Goal: Information Seeking & Learning: Learn about a topic

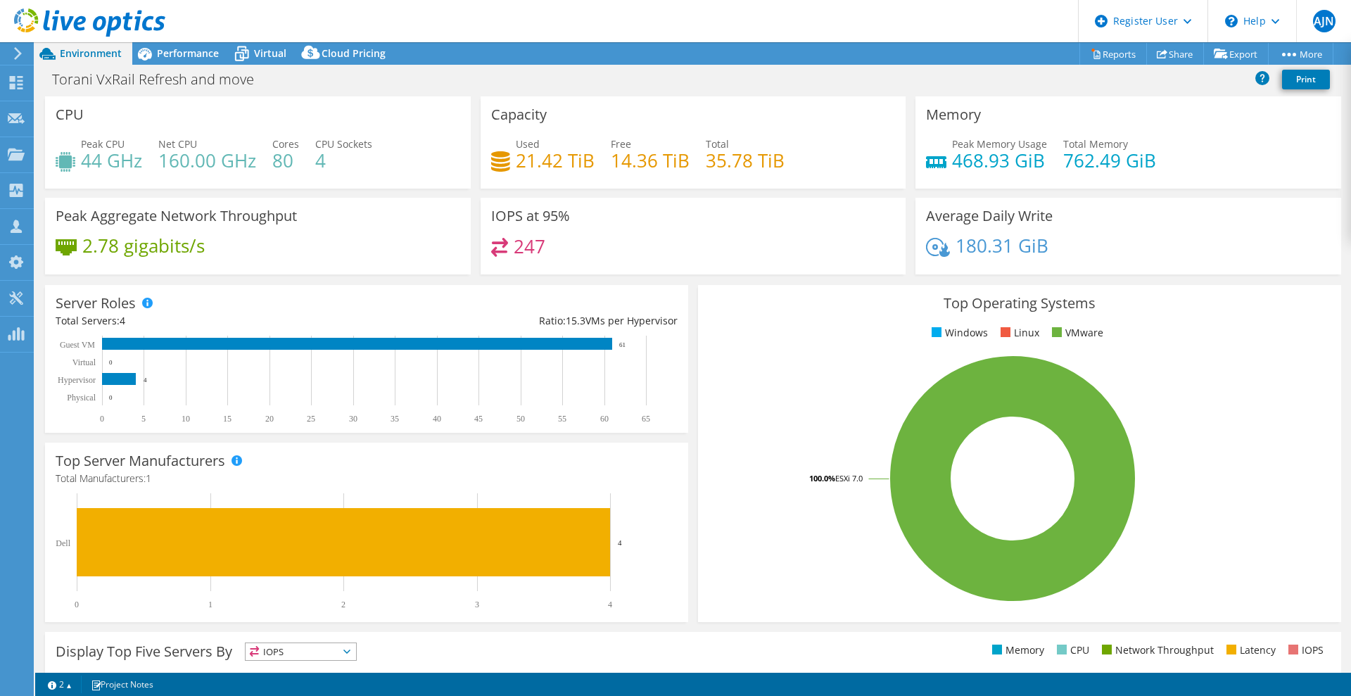
select select "USWest"
select select "USD"
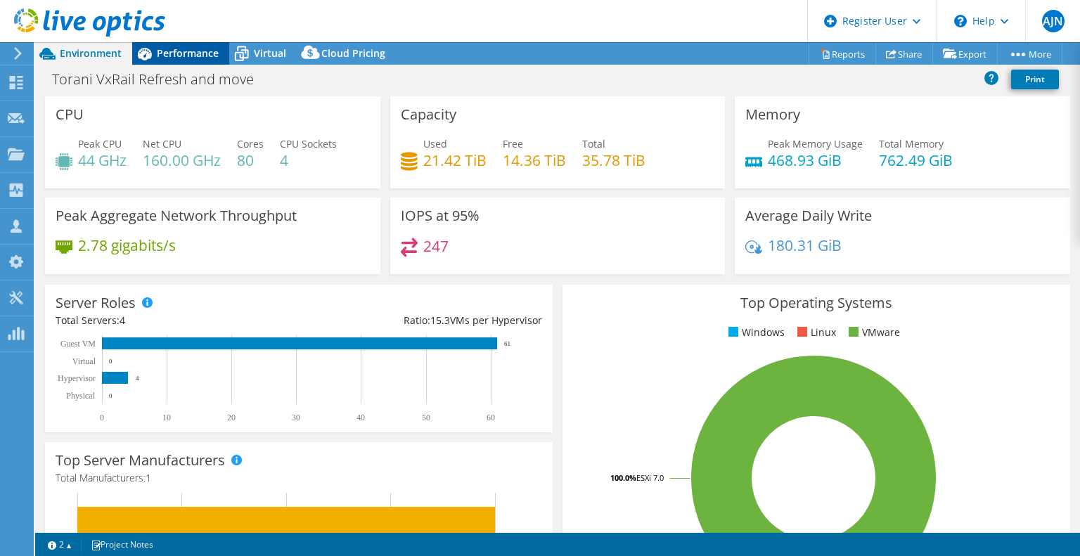
click at [198, 61] on div "Performance" at bounding box center [180, 53] width 97 height 23
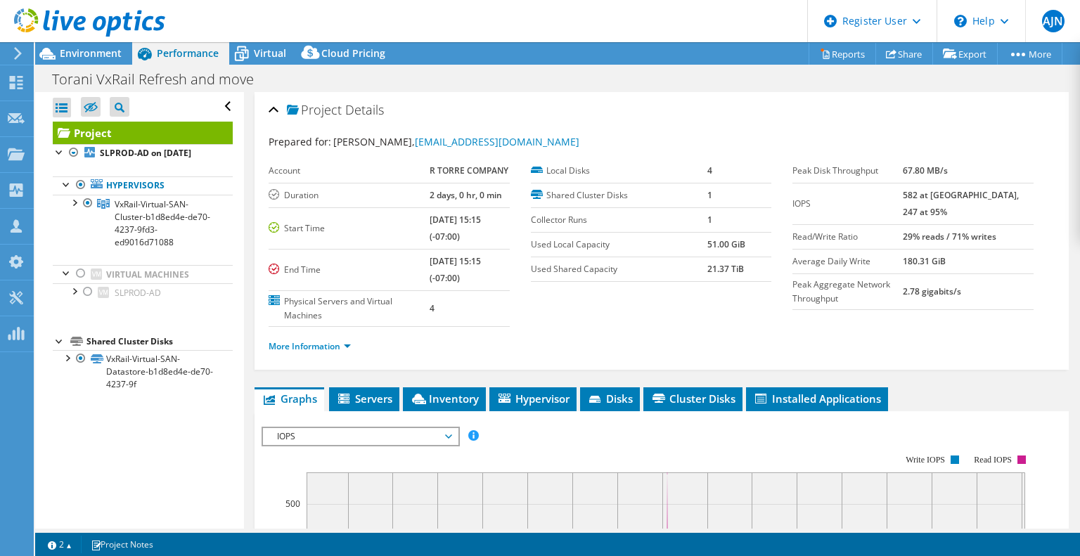
drag, startPoint x: 551, startPoint y: 399, endPoint x: 549, endPoint y: 378, distance: 21.3
click at [552, 398] on span "Hypervisor" at bounding box center [533, 399] width 73 height 14
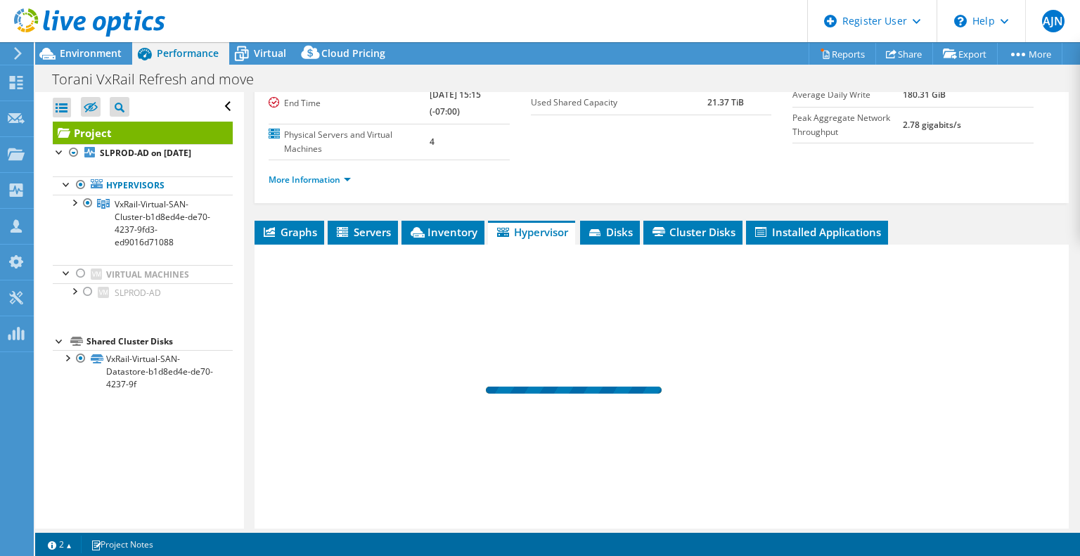
scroll to position [211, 0]
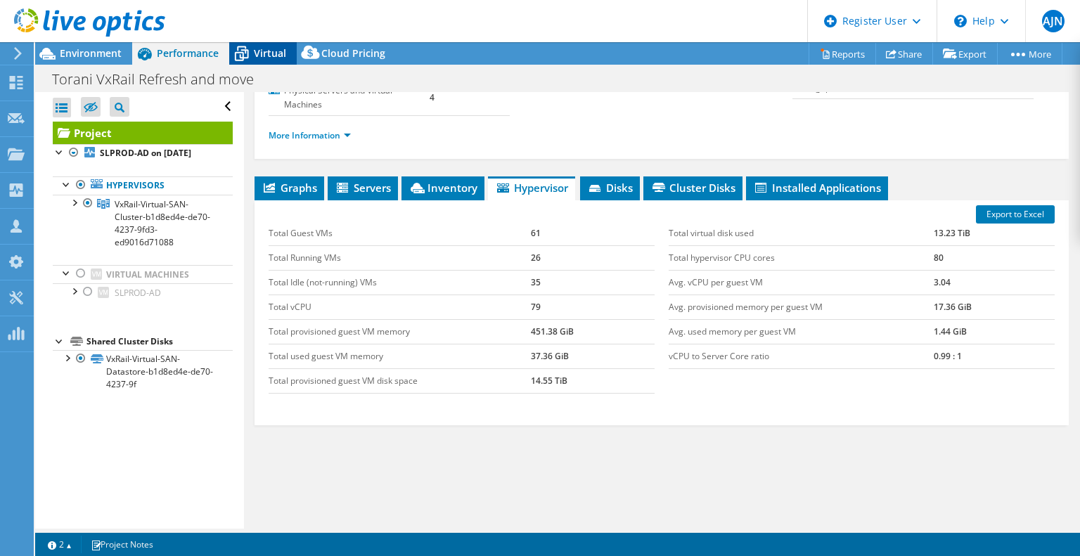
click at [259, 56] on span "Virtual" at bounding box center [270, 52] width 32 height 13
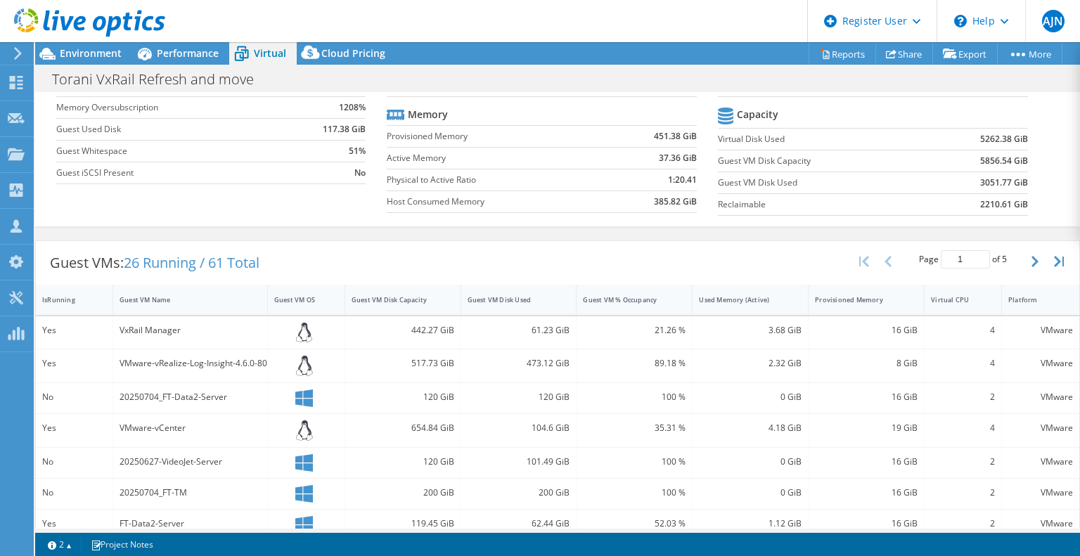
scroll to position [141, 0]
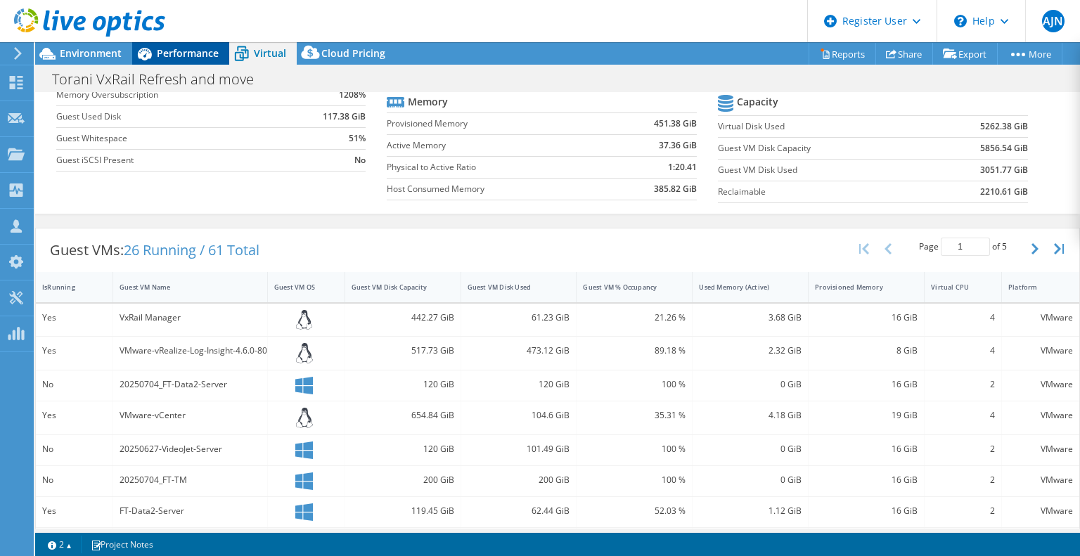
click at [185, 53] on span "Performance" at bounding box center [188, 52] width 62 height 13
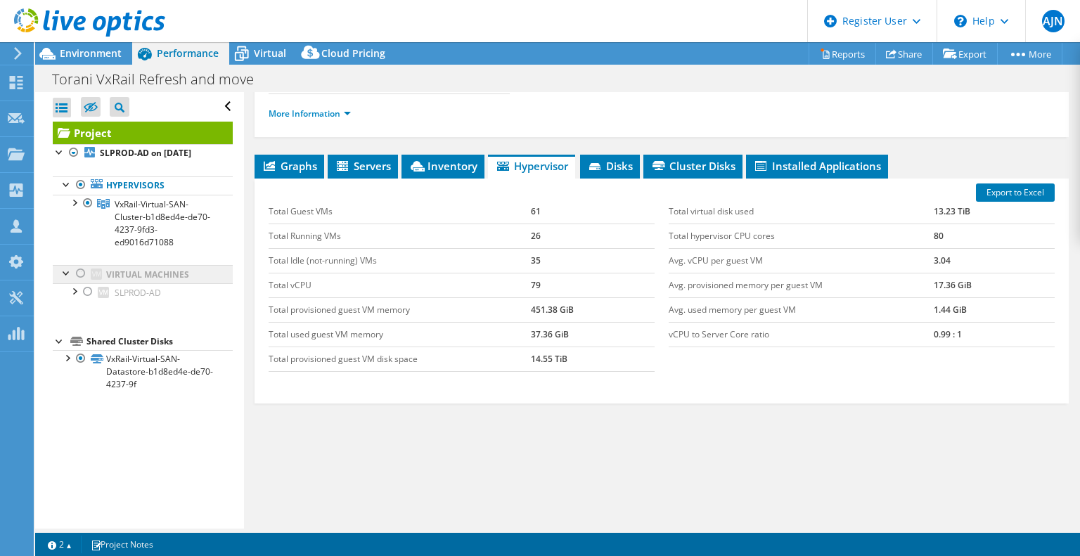
scroll to position [0, 0]
click at [382, 179] on div "Export to Excel Total Guest VMs 61 Total Running VMs 26 Total Idle (not-running…" at bounding box center [662, 291] width 815 height 225
click at [380, 168] on span "Servers" at bounding box center [363, 166] width 56 height 14
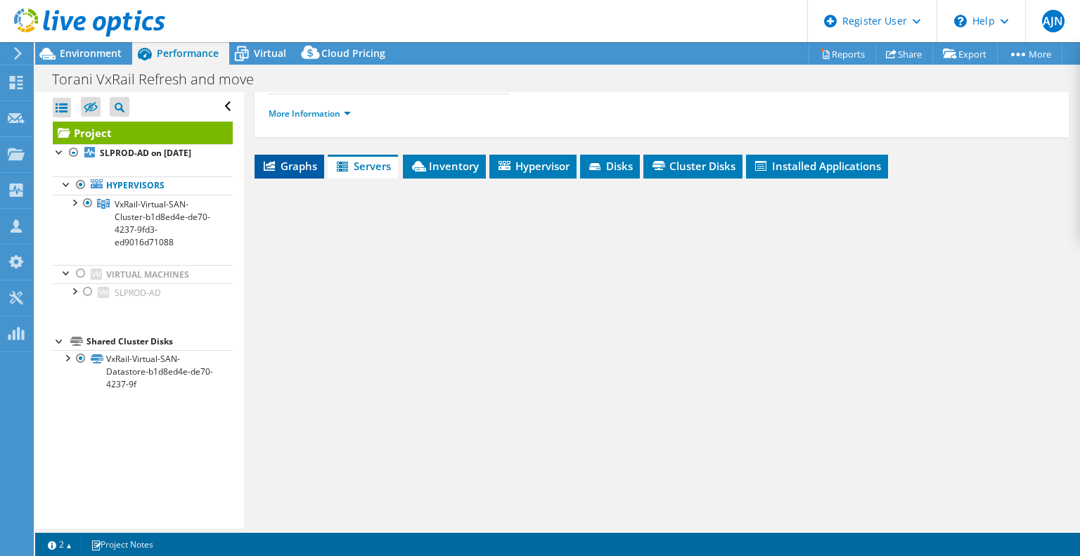
click at [303, 165] on span "Graphs" at bounding box center [290, 166] width 56 height 14
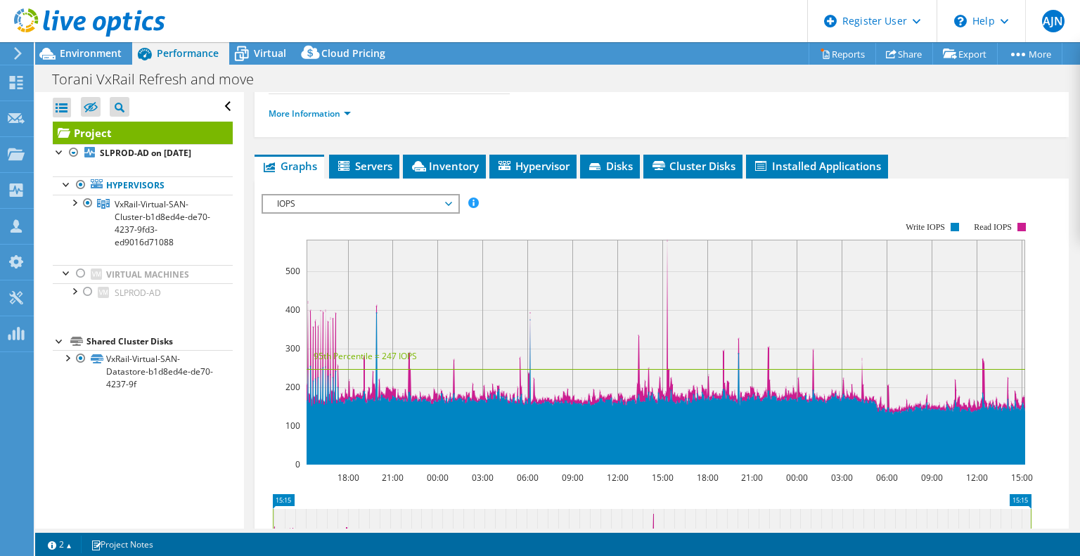
click at [388, 196] on span "IOPS" at bounding box center [360, 204] width 181 height 17
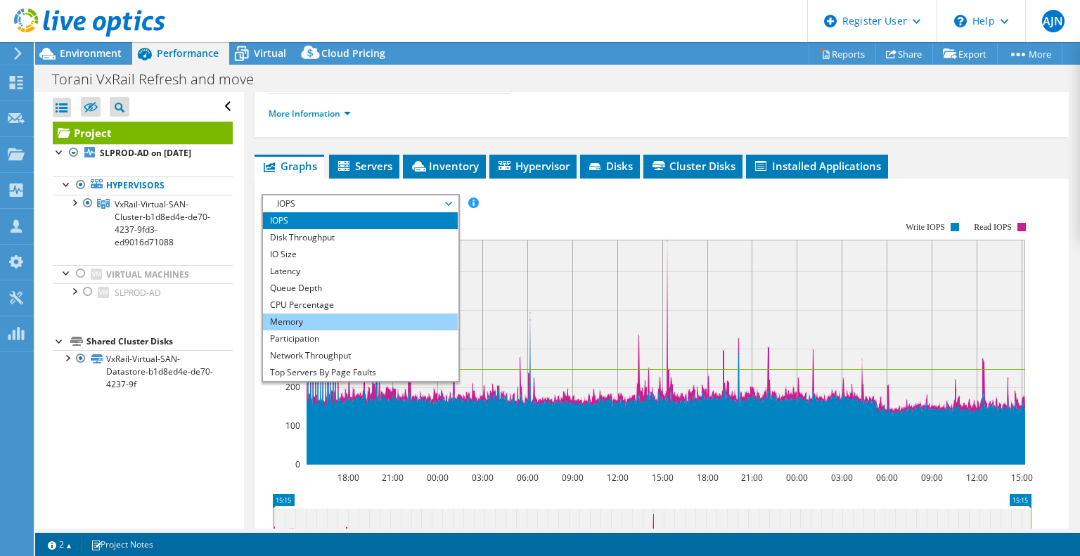
click at [359, 317] on li "Memory" at bounding box center [360, 322] width 195 height 17
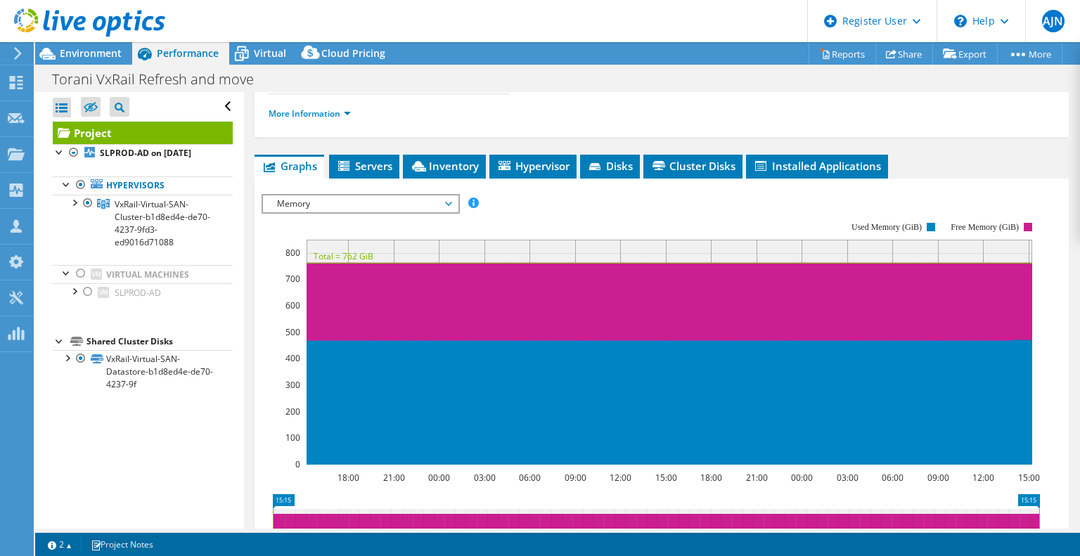
click at [399, 196] on span "Memory" at bounding box center [360, 204] width 181 height 17
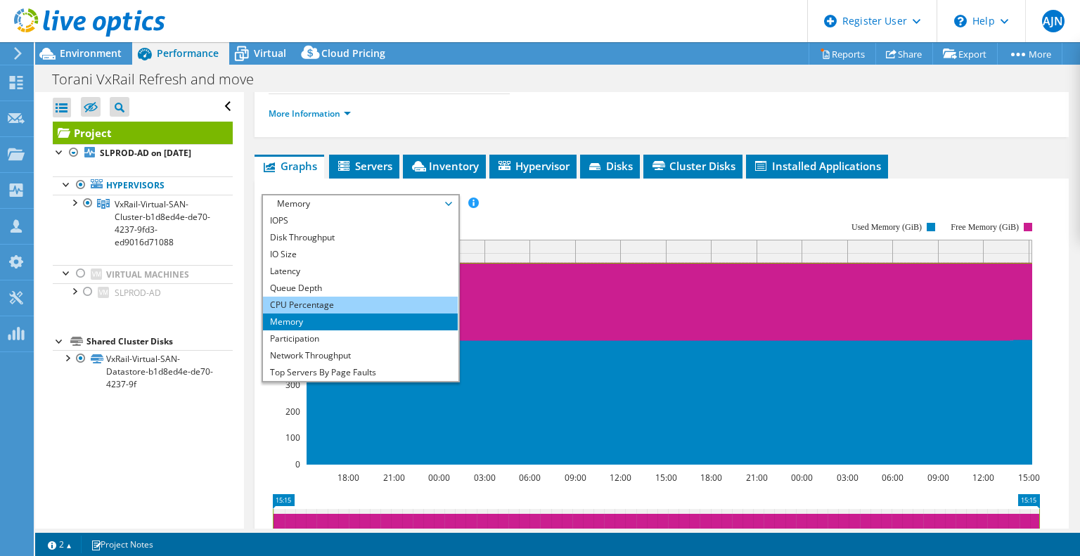
click at [345, 303] on li "CPU Percentage" at bounding box center [360, 305] width 195 height 17
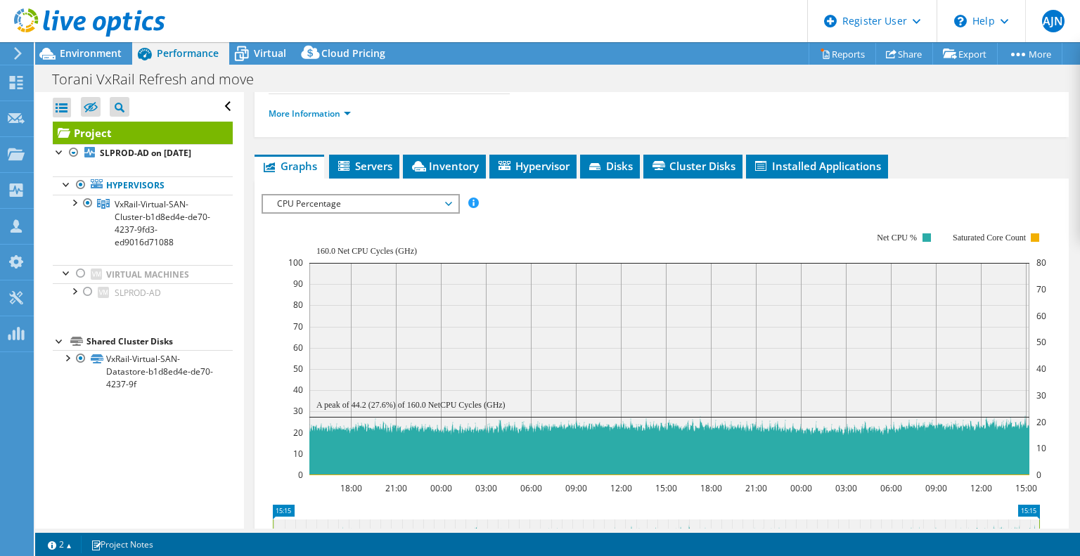
click at [423, 202] on span "CPU Percentage" at bounding box center [360, 204] width 181 height 17
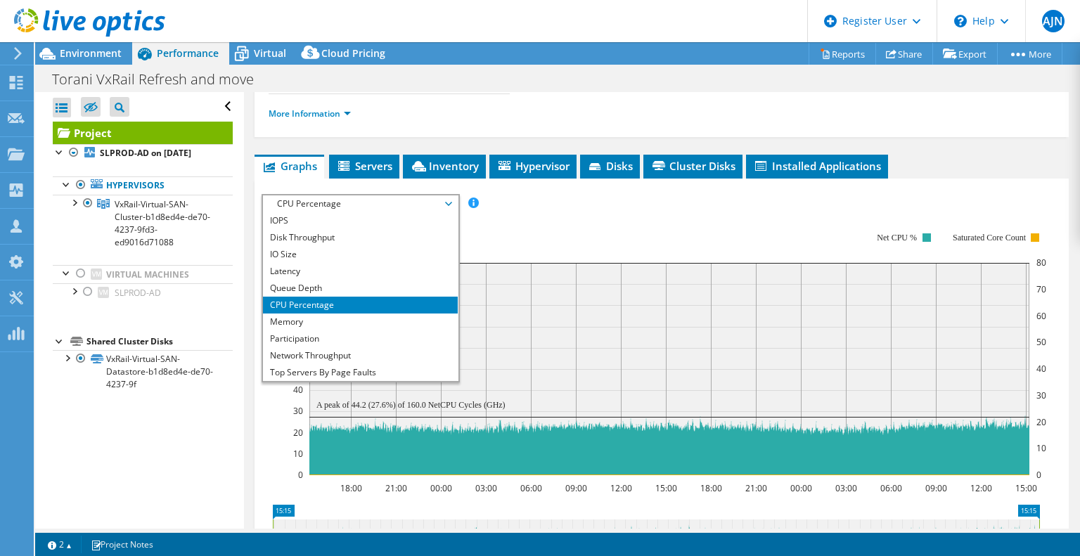
click at [544, 242] on rect at bounding box center [667, 353] width 759 height 281
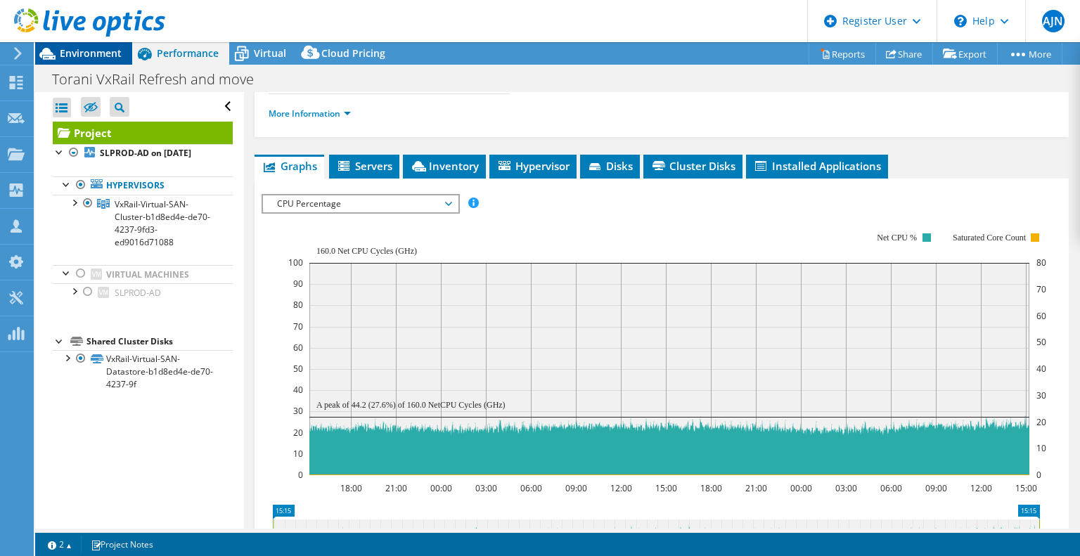
click at [101, 56] on span "Environment" at bounding box center [91, 52] width 62 height 13
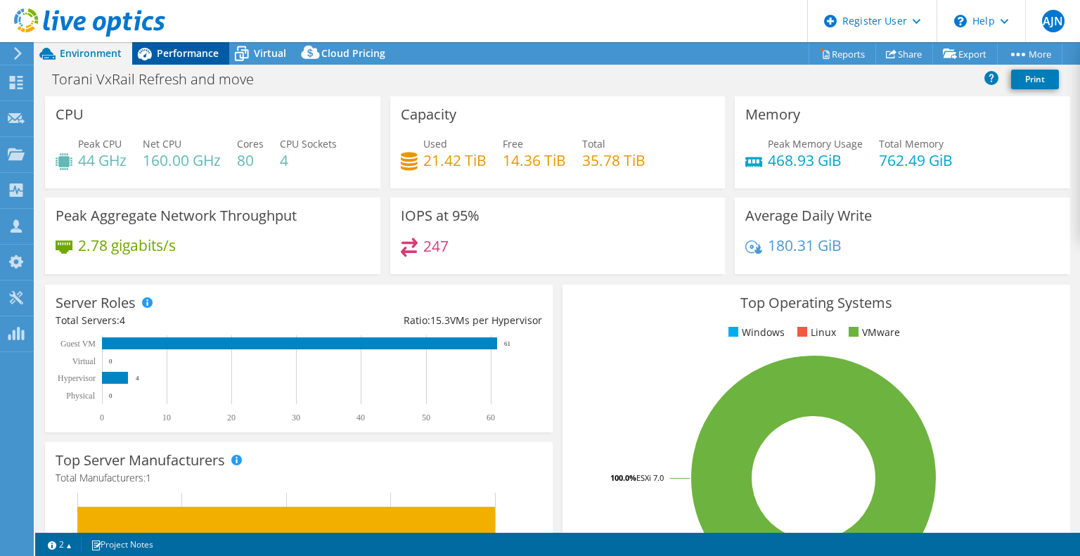
click at [186, 49] on span "Performance" at bounding box center [188, 52] width 62 height 13
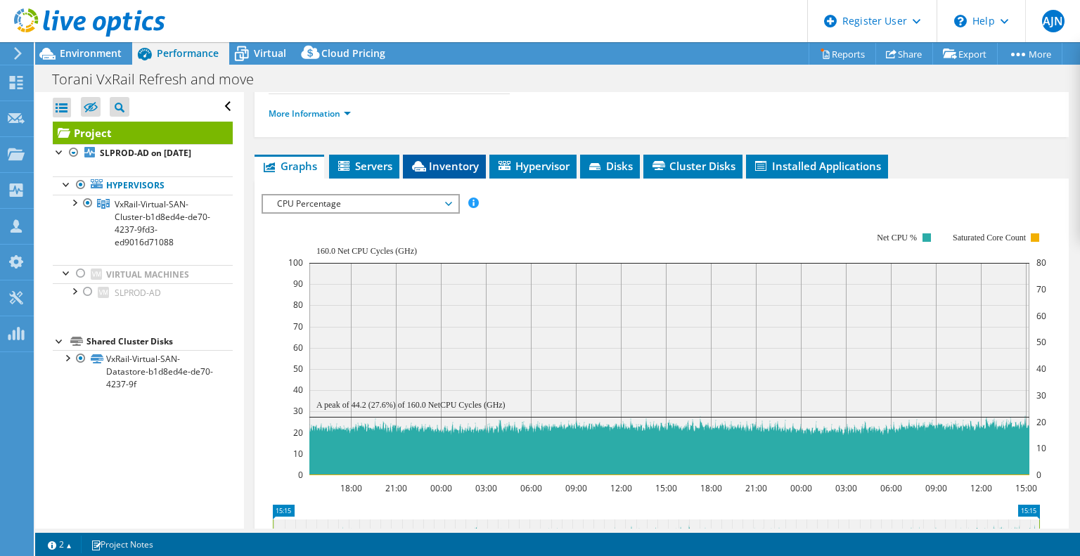
click at [453, 168] on span "Inventory" at bounding box center [444, 166] width 69 height 14
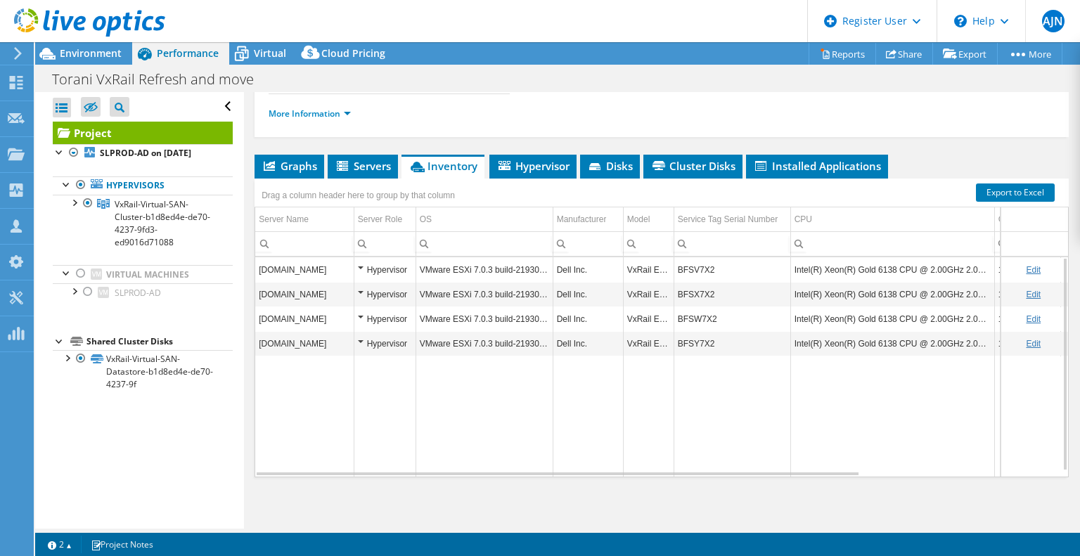
drag, startPoint x: 710, startPoint y: 467, endPoint x: 735, endPoint y: 469, distance: 24.7
click at [735, 469] on div "[DOMAIN_NAME] Hypervisor VMware ESXi 7.0.3 build-21930508 Dell Inc. VxRail E560…" at bounding box center [661, 366] width 813 height 219
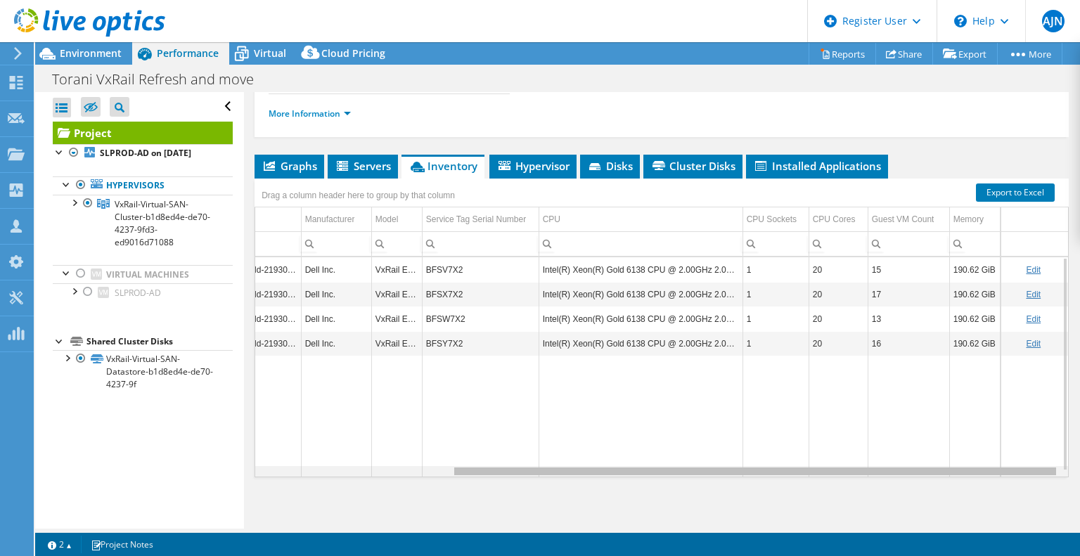
drag, startPoint x: 717, startPoint y: 472, endPoint x: 933, endPoint y: 437, distance: 218.8
click at [933, 437] on body "AJN Dell User [PERSON_NAME] [PERSON_NAME][EMAIL_ADDRESS][DOMAIN_NAME] Dell My P…" at bounding box center [540, 278] width 1080 height 556
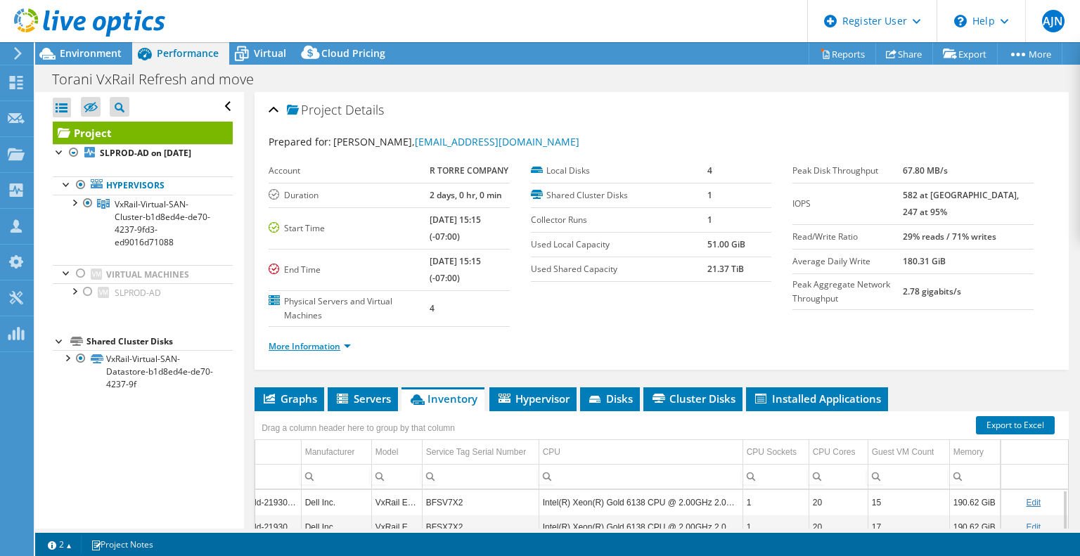
click at [327, 346] on link "More Information" at bounding box center [310, 346] width 82 height 12
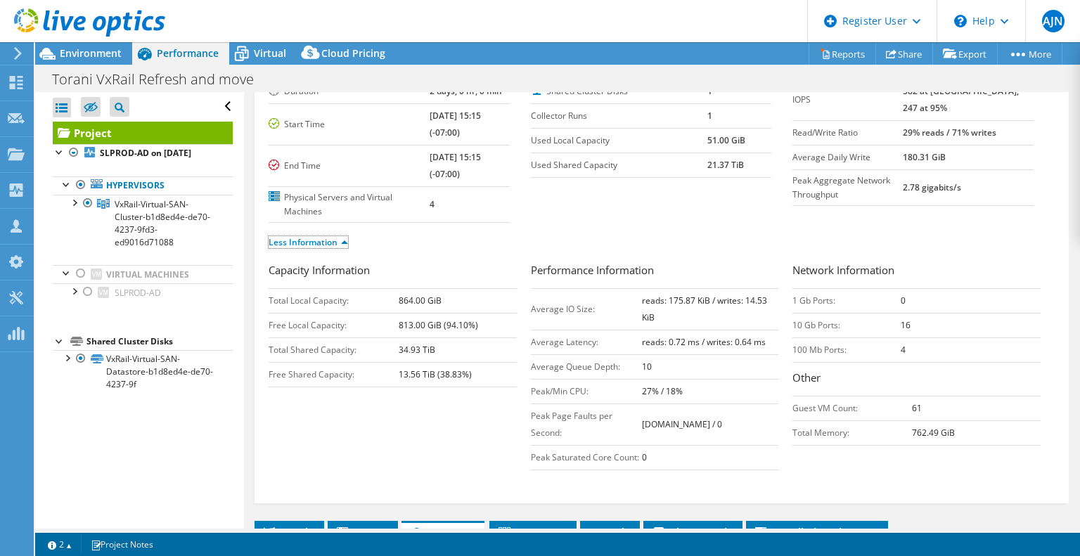
scroll to position [211, 0]
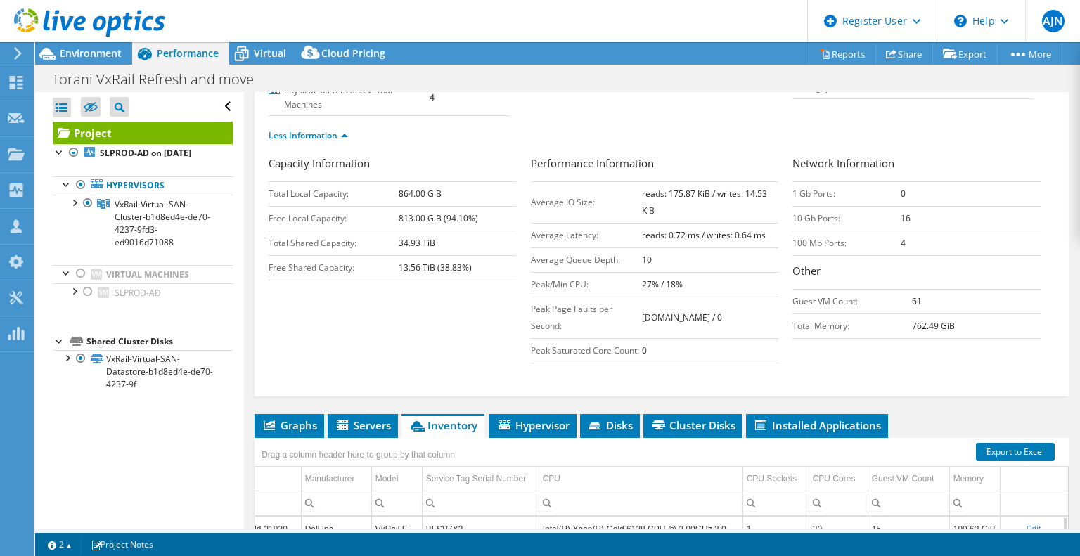
click at [77, 43] on div at bounding box center [82, 23] width 165 height 47
click at [77, 48] on span "Environment" at bounding box center [91, 52] width 62 height 13
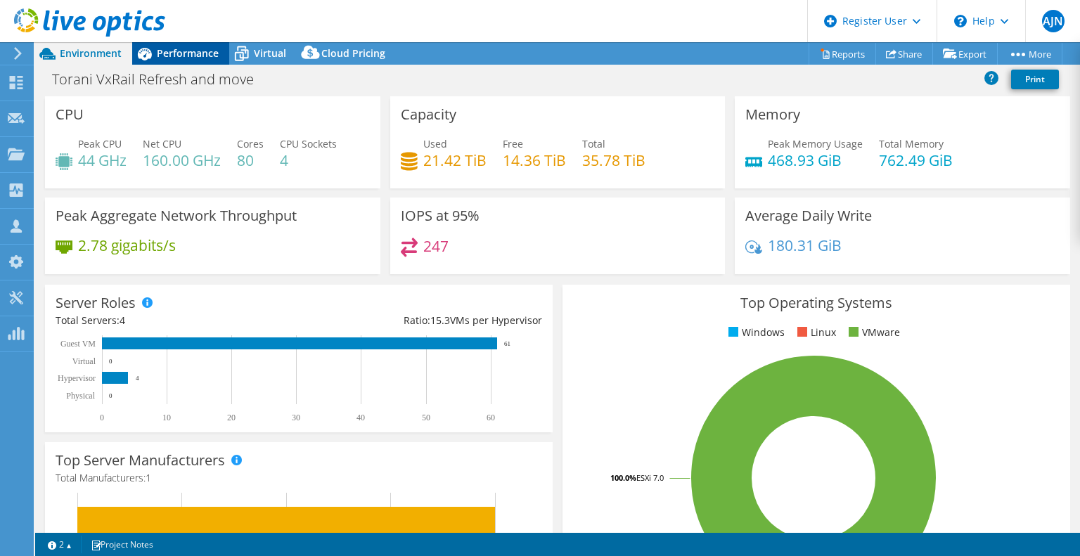
click at [158, 53] on span "Performance" at bounding box center [188, 52] width 62 height 13
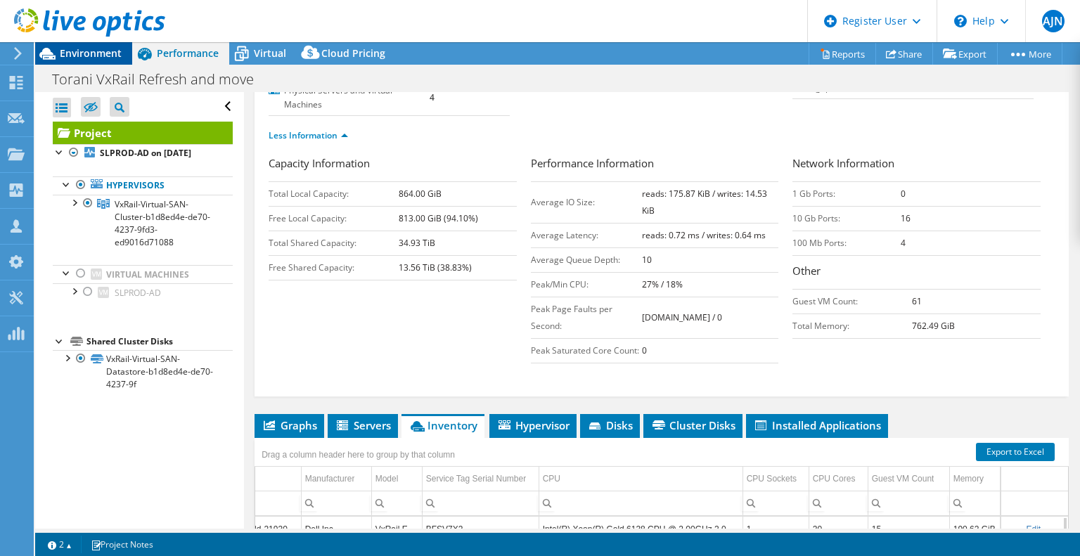
click at [79, 56] on span "Environment" at bounding box center [91, 52] width 62 height 13
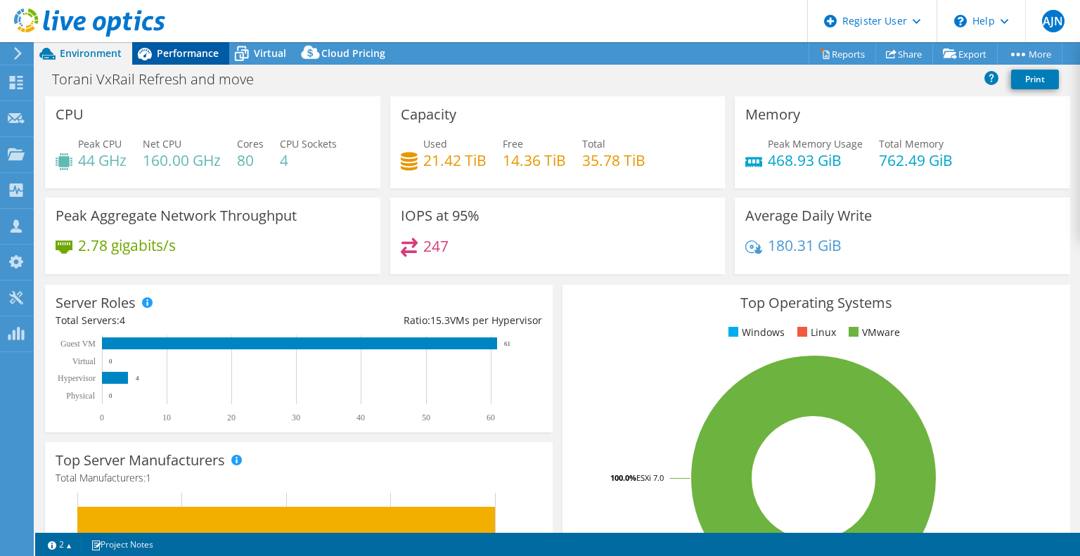
click at [193, 57] on span "Performance" at bounding box center [188, 52] width 62 height 13
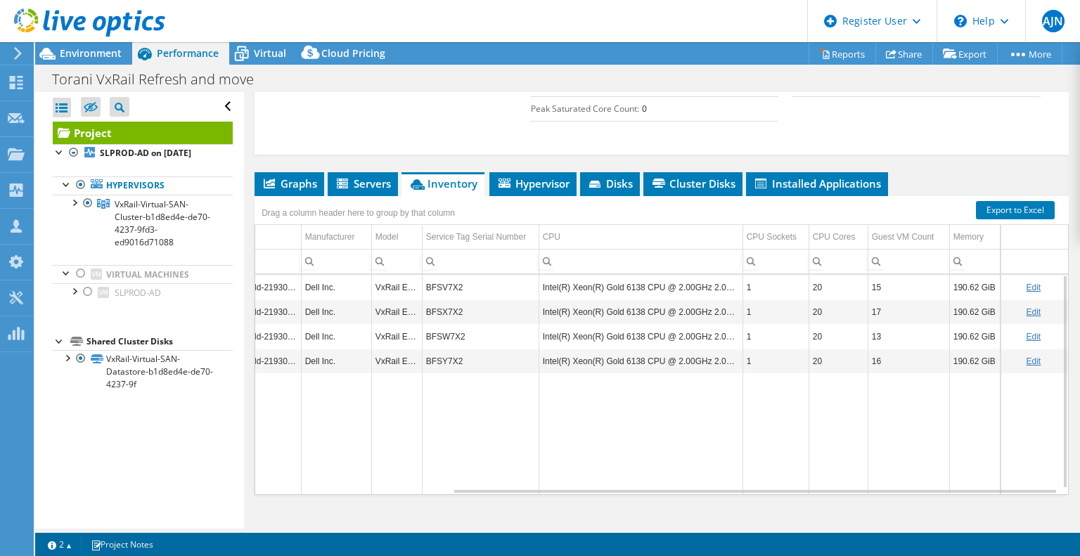
scroll to position [469, 0]
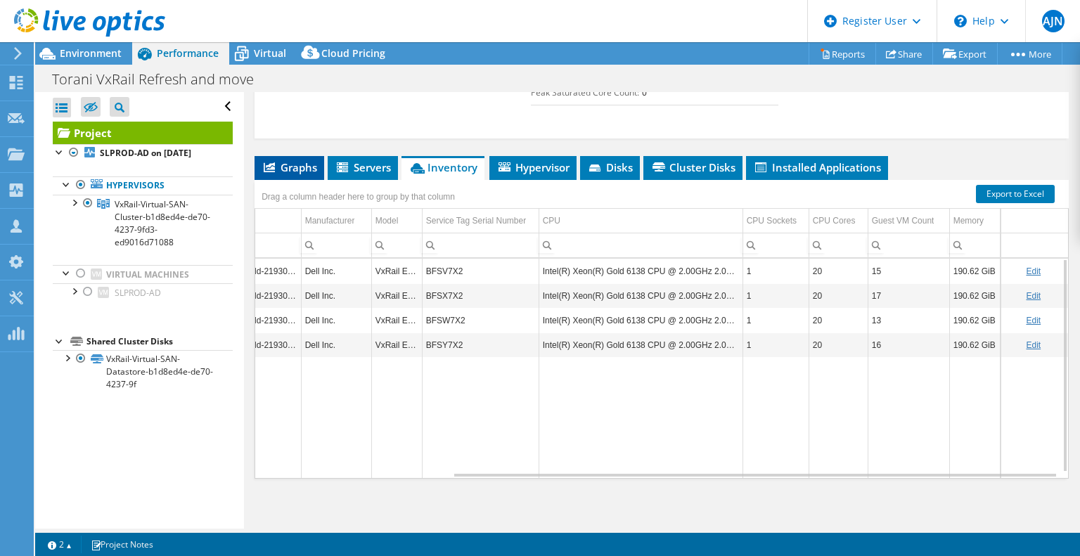
click at [304, 165] on span "Graphs" at bounding box center [290, 167] width 56 height 14
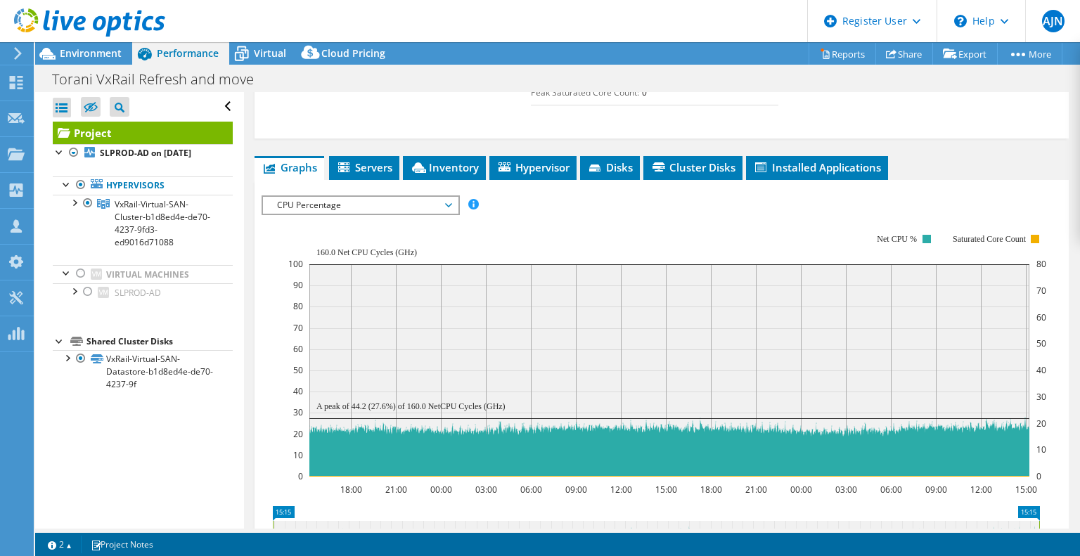
click at [366, 205] on span "CPU Percentage" at bounding box center [360, 205] width 181 height 17
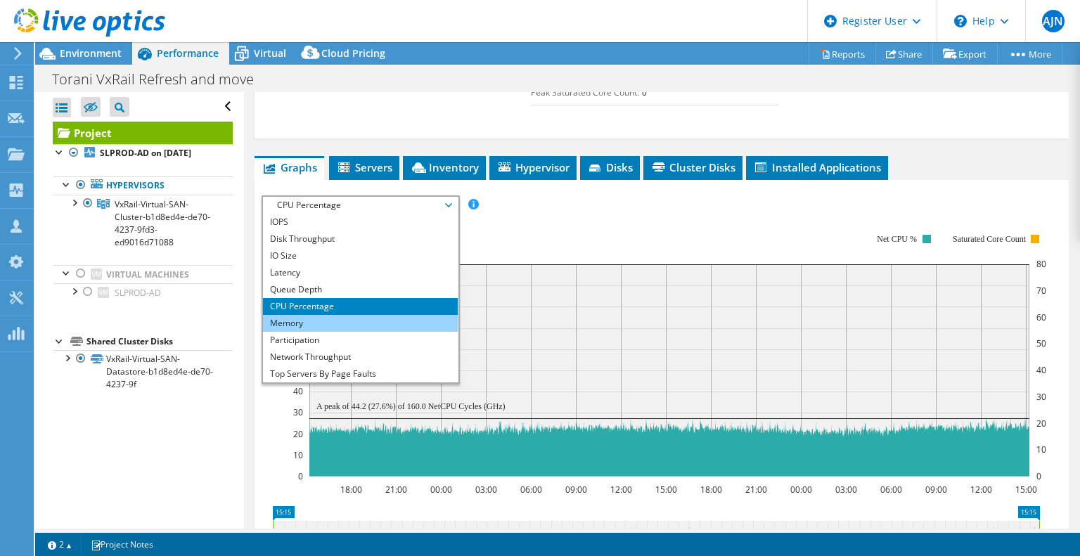
click at [298, 323] on li "Memory" at bounding box center [360, 323] width 195 height 17
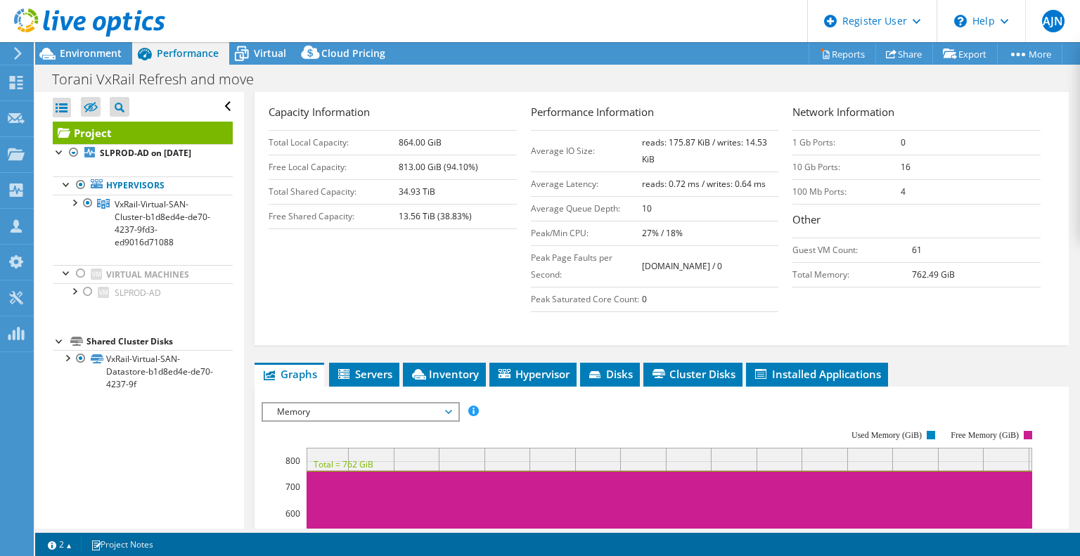
scroll to position [492, 0]
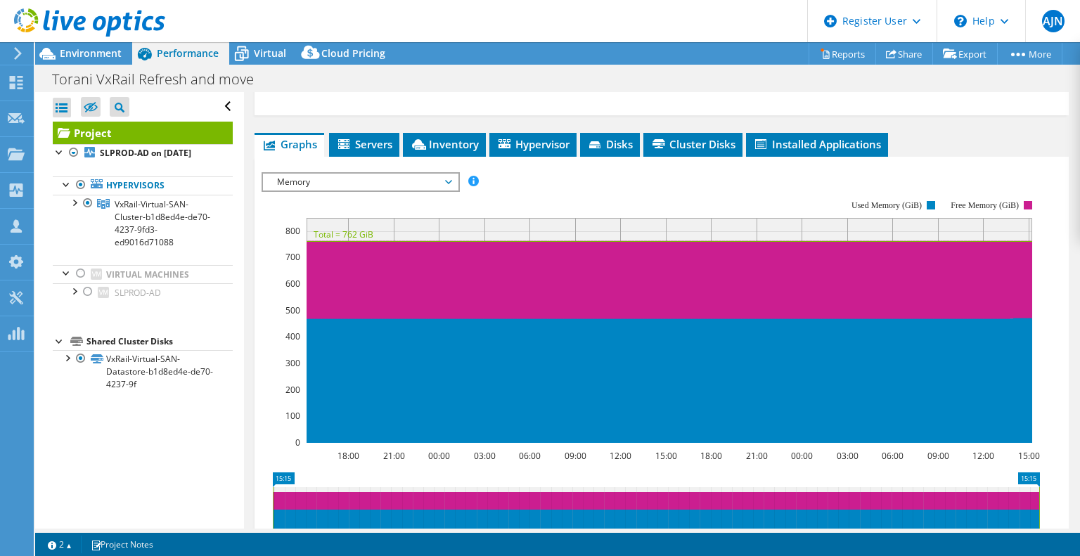
click at [461, 140] on span "Inventory" at bounding box center [444, 144] width 69 height 14
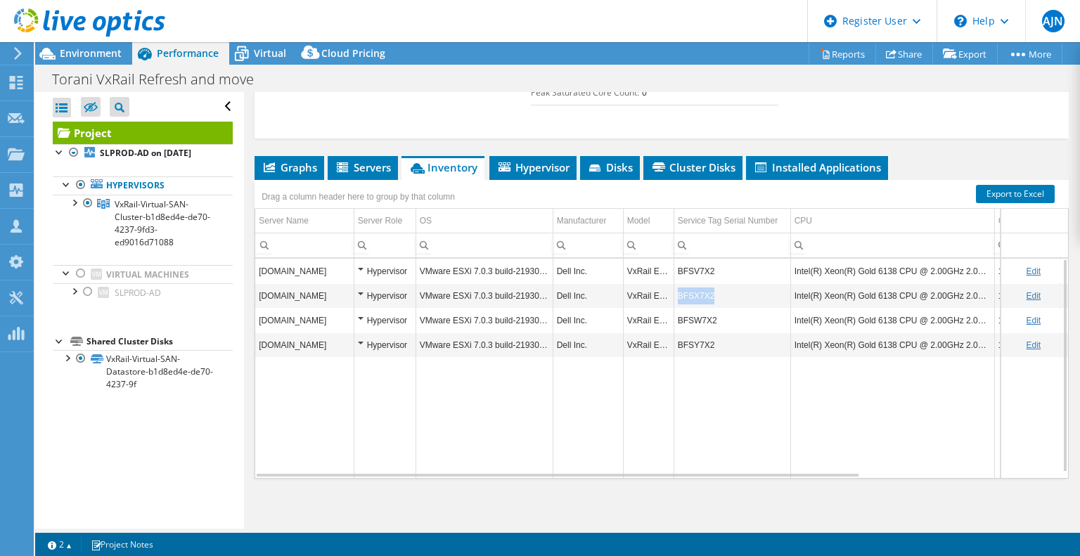
copy td "BFSX7X2"
drag, startPoint x: 721, startPoint y: 288, endPoint x: 678, endPoint y: 296, distance: 43.6
click at [678, 296] on td "BFSX7X2" at bounding box center [732, 295] width 117 height 25
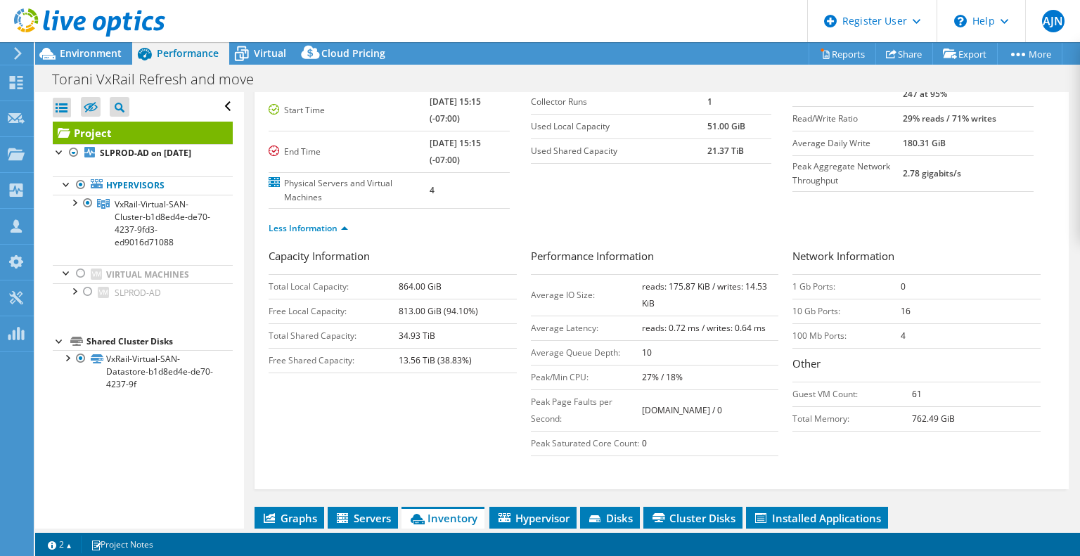
scroll to position [117, 0]
click at [248, 49] on icon at bounding box center [241, 54] width 25 height 25
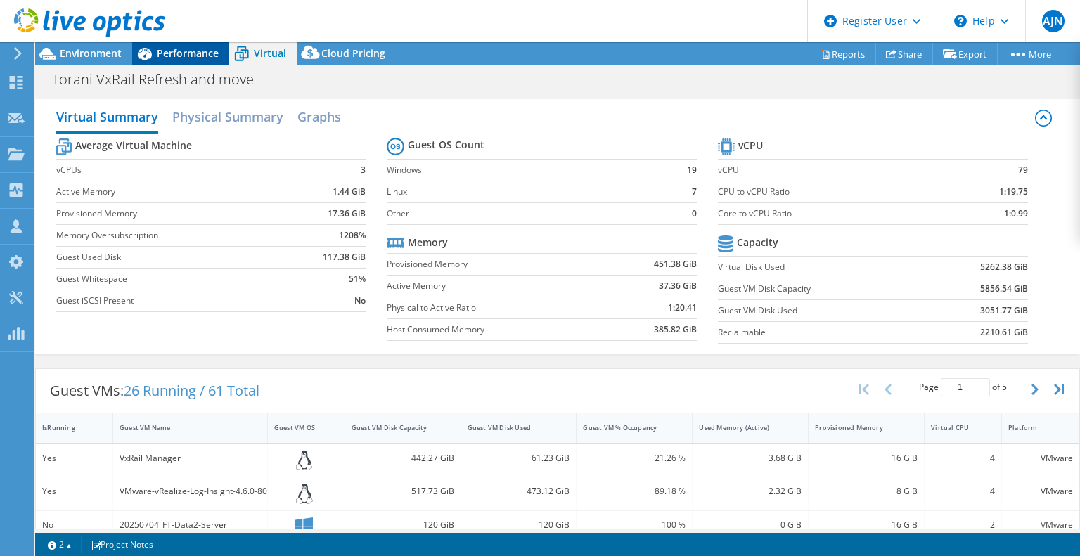
click at [167, 56] on span "Performance" at bounding box center [188, 52] width 62 height 13
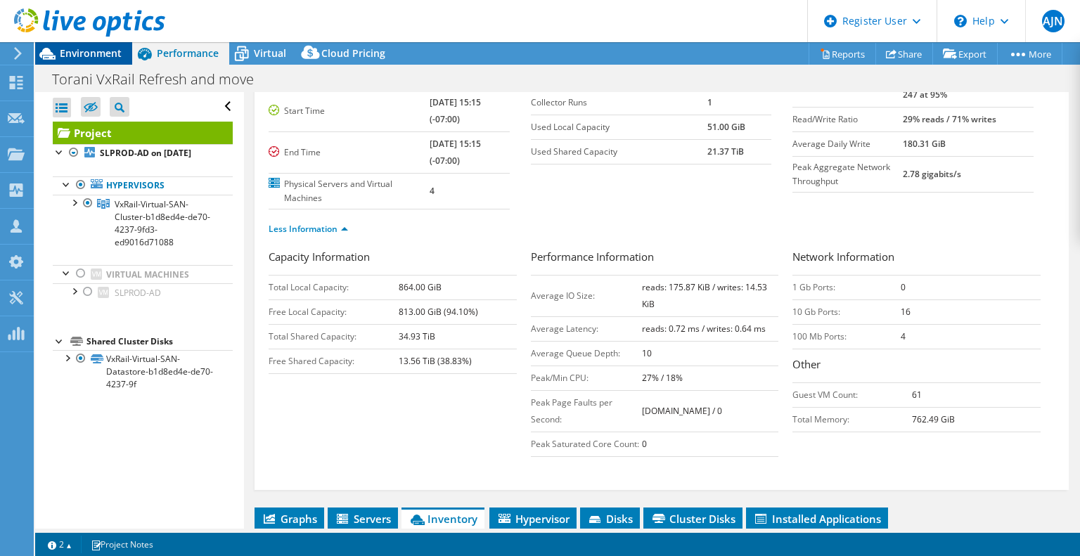
click at [121, 51] on span "Environment" at bounding box center [91, 52] width 62 height 13
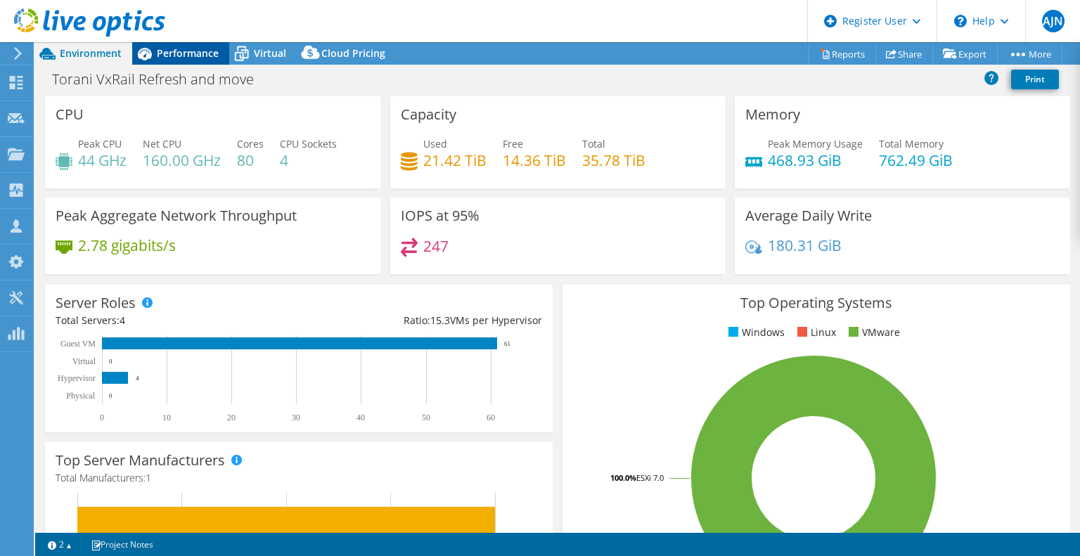
click at [164, 52] on span "Performance" at bounding box center [188, 52] width 62 height 13
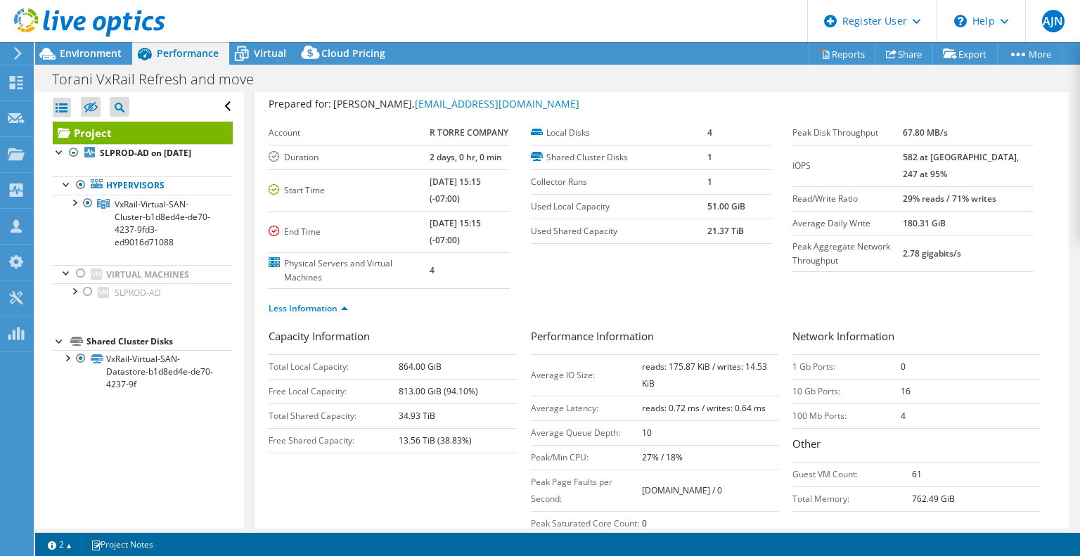
scroll to position [0, 0]
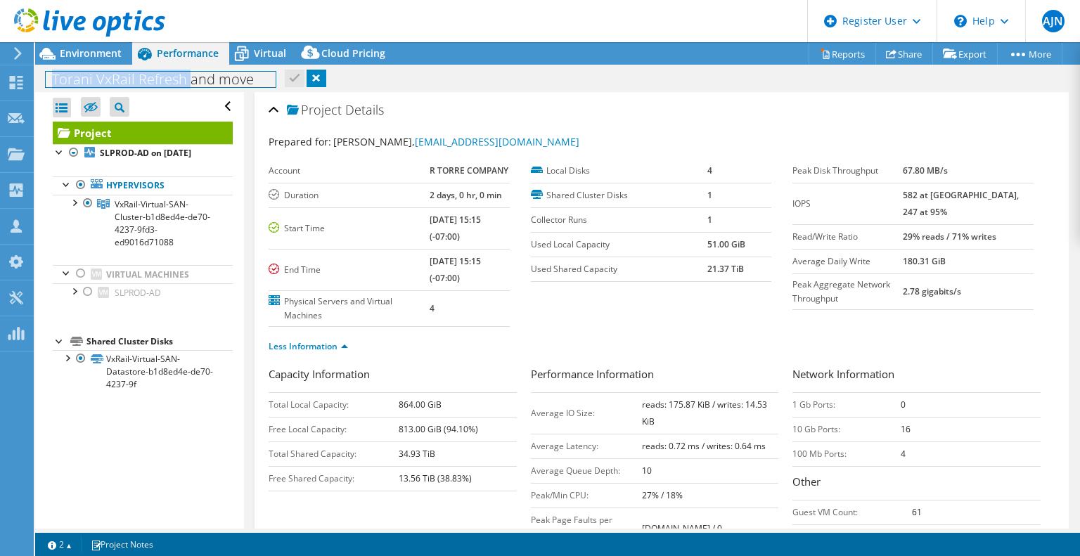
copy h1 "Torani VxRail Refresh"
drag, startPoint x: 51, startPoint y: 79, endPoint x: 187, endPoint y: 75, distance: 135.8
click at [187, 75] on h1 "Torani VxRail Refresh and move" at bounding box center [161, 79] width 230 height 15
